Goal: Task Accomplishment & Management: Use online tool/utility

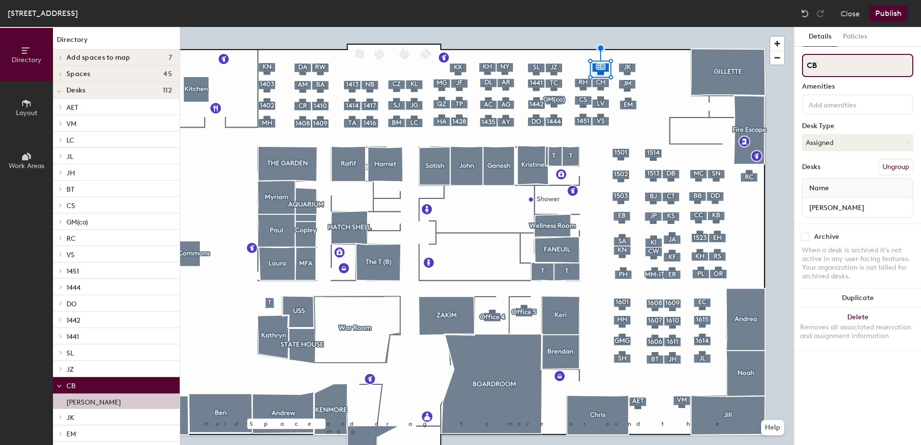
drag, startPoint x: 821, startPoint y: 66, endPoint x: 804, endPoint y: 66, distance: 16.4
click at [804, 66] on input "CB" at bounding box center [857, 65] width 111 height 23
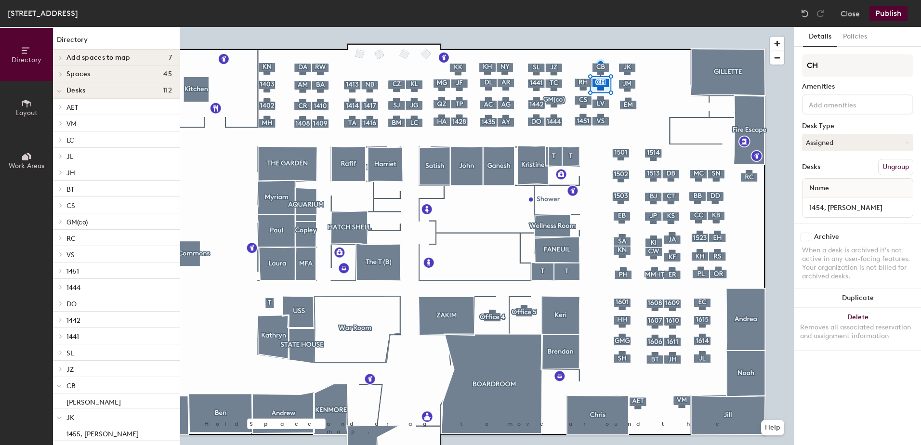
click at [586, 27] on div at bounding box center [487, 27] width 614 height 0
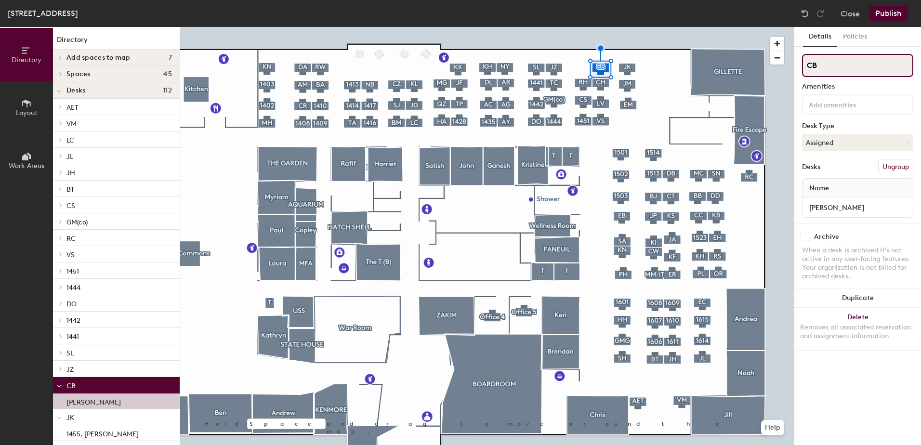
click at [792, 60] on div "Directory Layout Work Areas Directory Add spaces to map 7 [GEOGRAPHIC_DATA] Off…" at bounding box center [460, 236] width 921 height 418
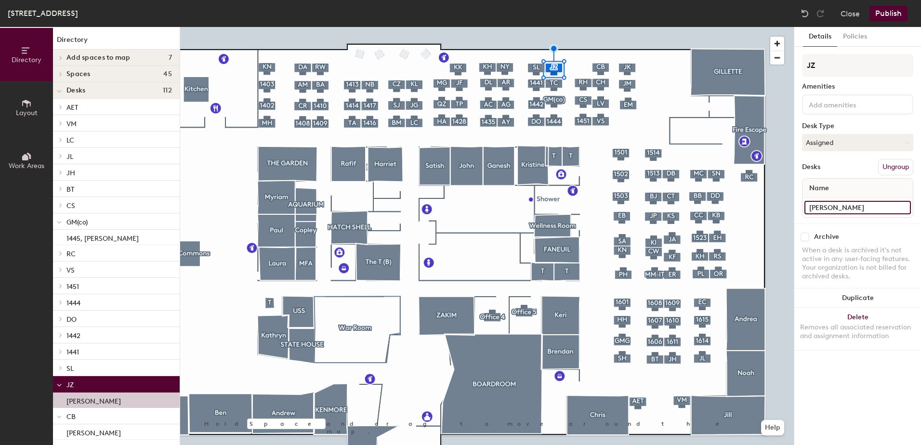
click at [807, 206] on input "[PERSON_NAME]" at bounding box center [857, 207] width 106 height 13
click at [809, 206] on input "[PERSON_NAME]" at bounding box center [857, 207] width 106 height 13
type input "1447, [PERSON_NAME]"
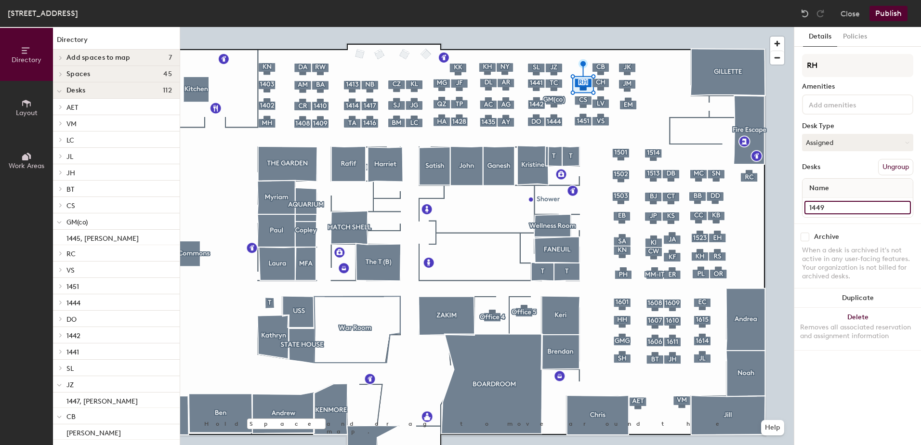
click at [823, 205] on input "1449" at bounding box center [857, 207] width 106 height 13
click at [811, 207] on input "1448" at bounding box center [857, 207] width 106 height 13
click at [823, 208] on input "1448" at bounding box center [857, 207] width 106 height 13
type input "1448, [PERSON_NAME]"
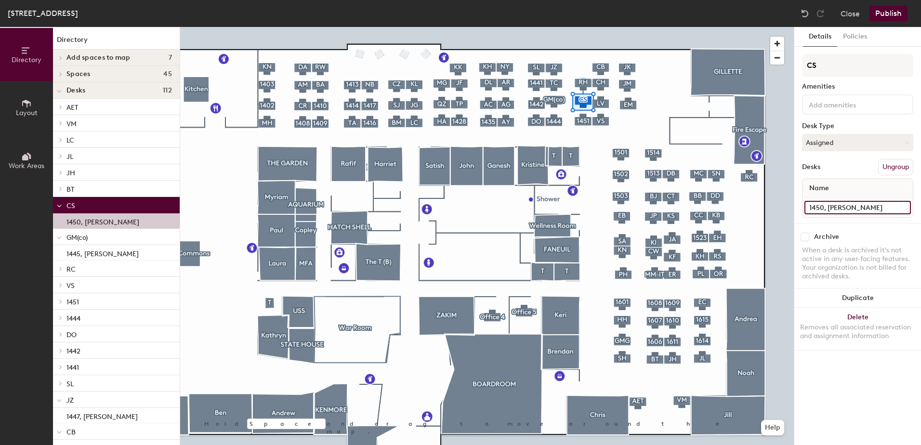
click at [823, 206] on input "1450, [PERSON_NAME]" at bounding box center [857, 207] width 106 height 13
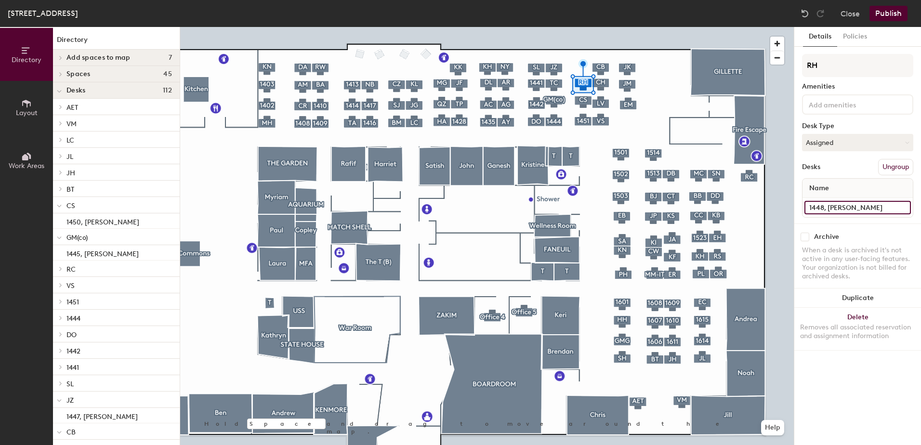
click at [822, 207] on input "1448, [PERSON_NAME]" at bounding box center [857, 207] width 106 height 13
type input "1449, [PERSON_NAME]"
click at [810, 209] on input "[PERSON_NAME]" at bounding box center [857, 207] width 106 height 13
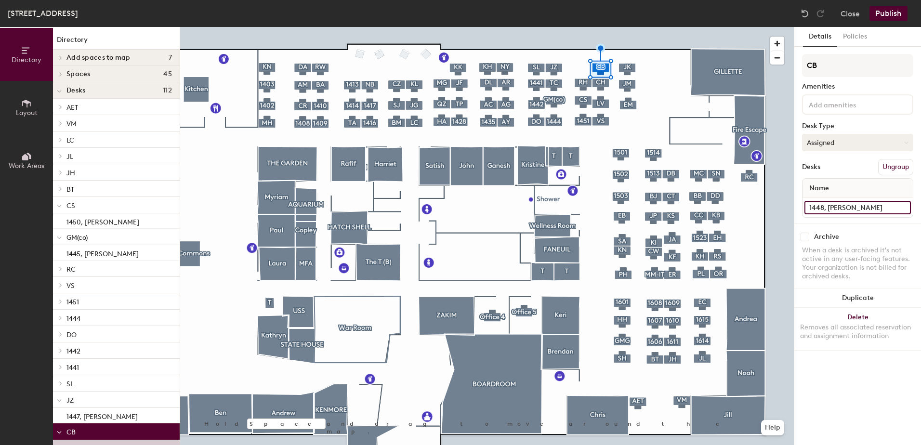
type input "1448, [PERSON_NAME]"
click at [824, 138] on button "Assigned" at bounding box center [857, 142] width 111 height 17
click at [827, 196] on div "Hoteled" at bounding box center [850, 201] width 96 height 14
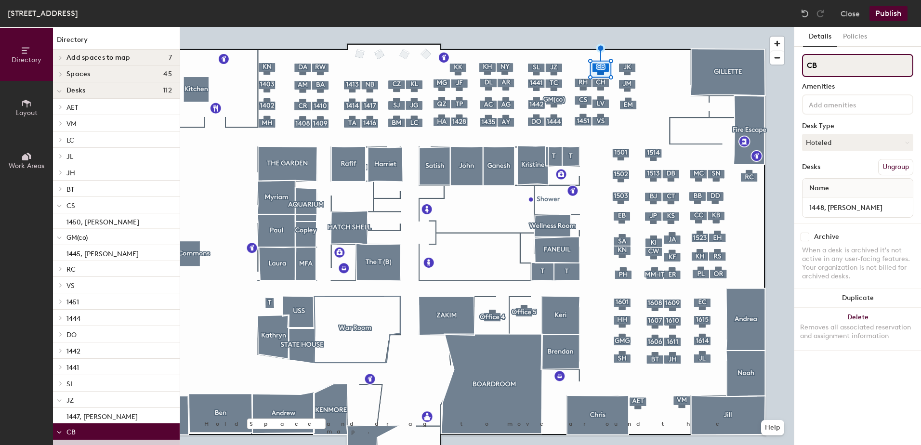
drag, startPoint x: 826, startPoint y: 67, endPoint x: 804, endPoint y: 64, distance: 22.9
click at [804, 64] on input "CB" at bounding box center [857, 65] width 111 height 23
type input "1448"
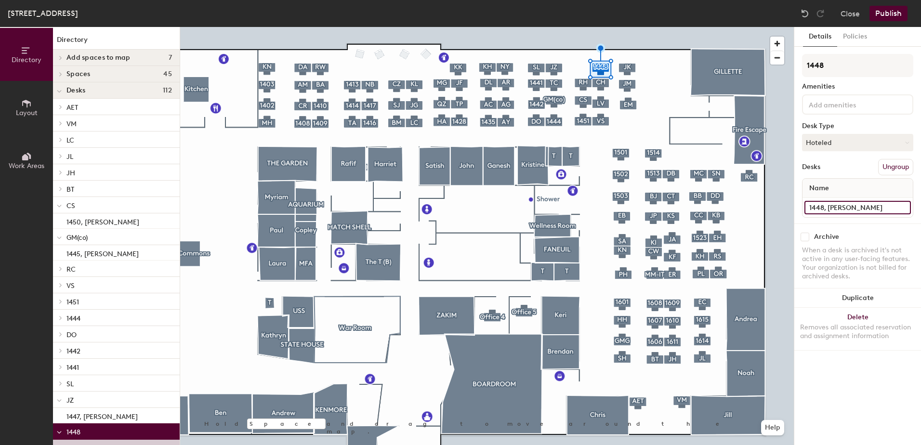
click at [880, 209] on input "1448, [PERSON_NAME]" at bounding box center [857, 207] width 106 height 13
click at [878, 209] on input "1448, [PERSON_NAME]" at bounding box center [857, 207] width 106 height 13
drag, startPoint x: 878, startPoint y: 209, endPoint x: 830, endPoint y: 214, distance: 48.9
click at [830, 214] on input "1448, [PERSON_NAME]" at bounding box center [857, 207] width 106 height 13
type input "1448"
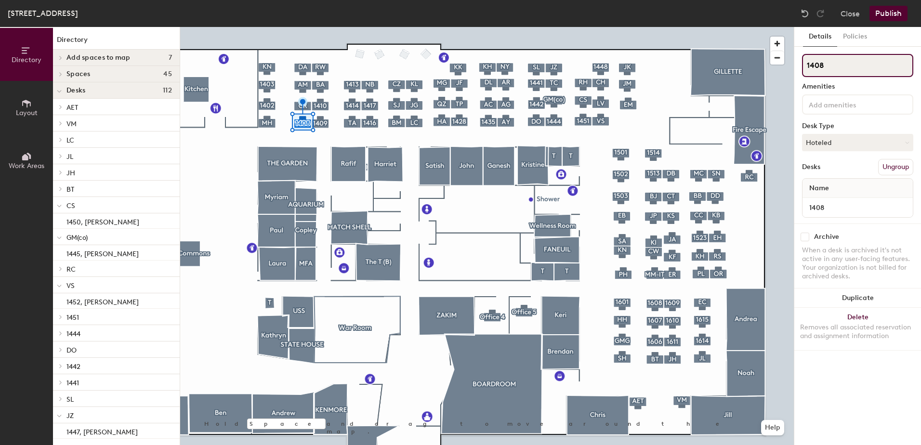
drag, startPoint x: 824, startPoint y: 65, endPoint x: 804, endPoint y: 65, distance: 20.7
click at [804, 65] on input "1408" at bounding box center [857, 65] width 111 height 23
type input "TM"
click at [846, 145] on button "Hoteled" at bounding box center [857, 142] width 111 height 17
click at [835, 171] on div "Assigned" at bounding box center [850, 172] width 96 height 14
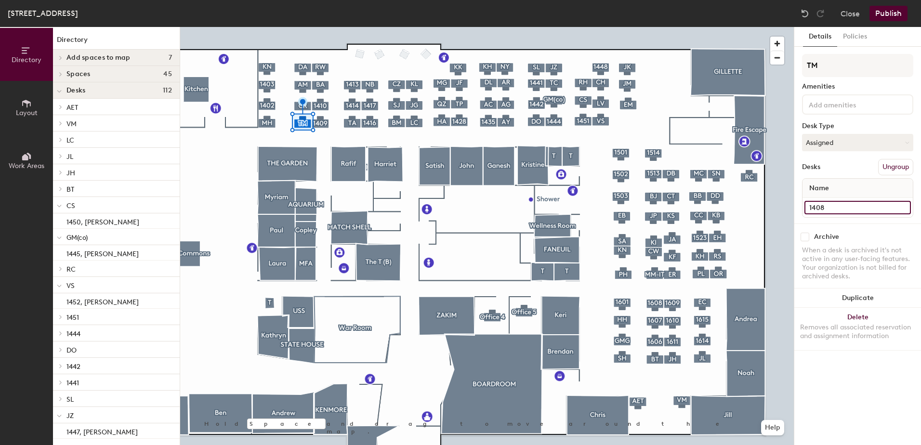
click at [827, 209] on input "1408" at bounding box center [857, 207] width 106 height 13
type input "1408, [PERSON_NAME]"
click at [886, 17] on button "Publish" at bounding box center [888, 13] width 38 height 15
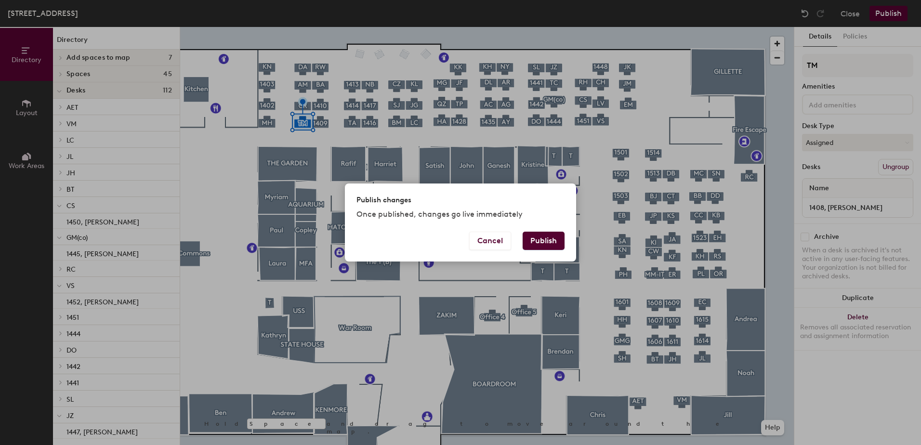
click at [550, 246] on button "Publish" at bounding box center [544, 241] width 42 height 18
